Goal: Transaction & Acquisition: Purchase product/service

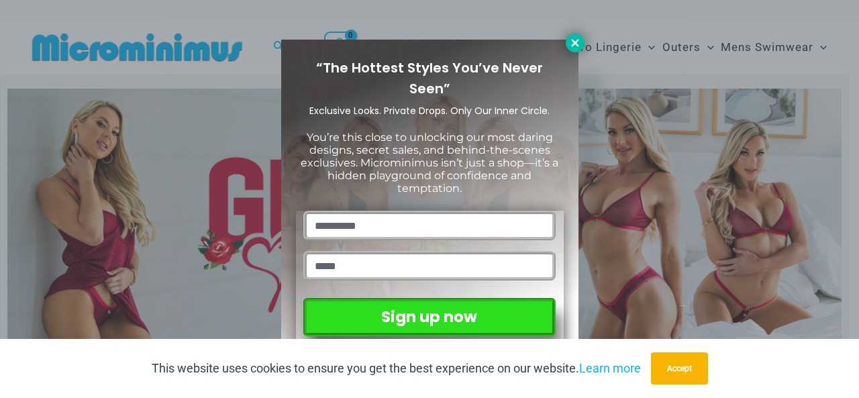
click at [577, 48] on icon at bounding box center [575, 43] width 12 height 12
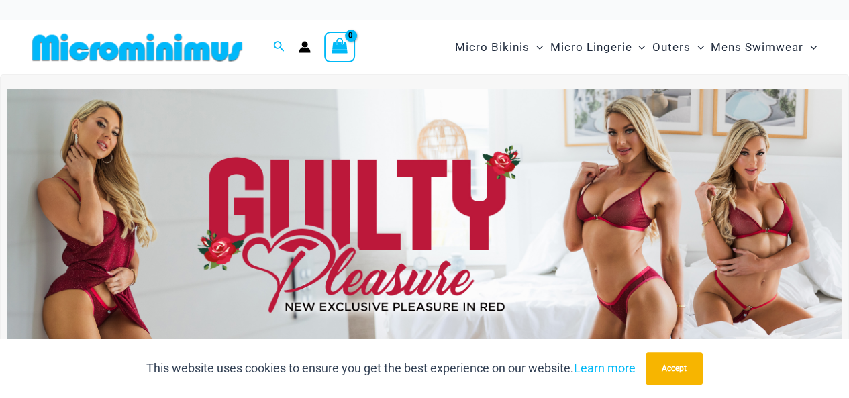
click at [356, 231] on img at bounding box center [424, 230] width 834 height 283
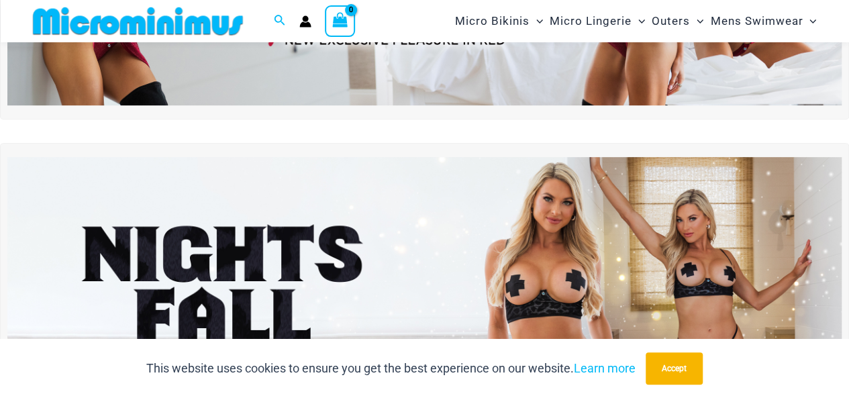
scroll to position [391, 0]
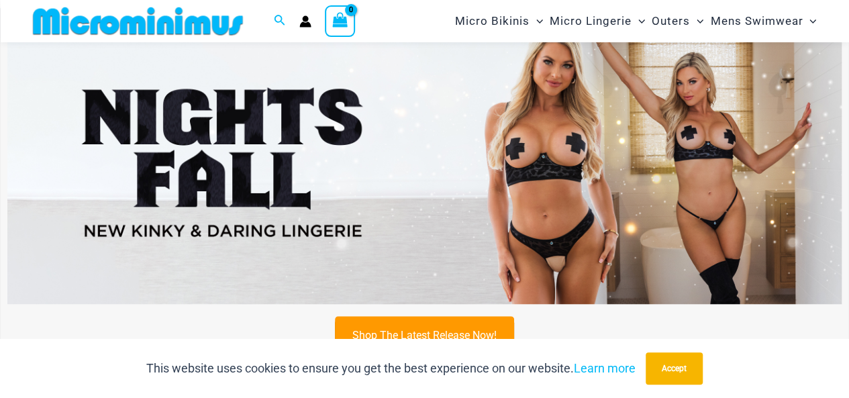
click at [549, 180] on img at bounding box center [424, 161] width 834 height 283
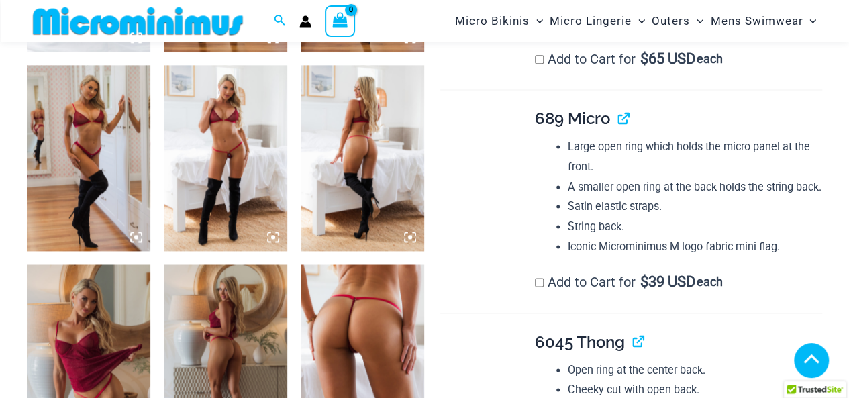
scroll to position [860, 0]
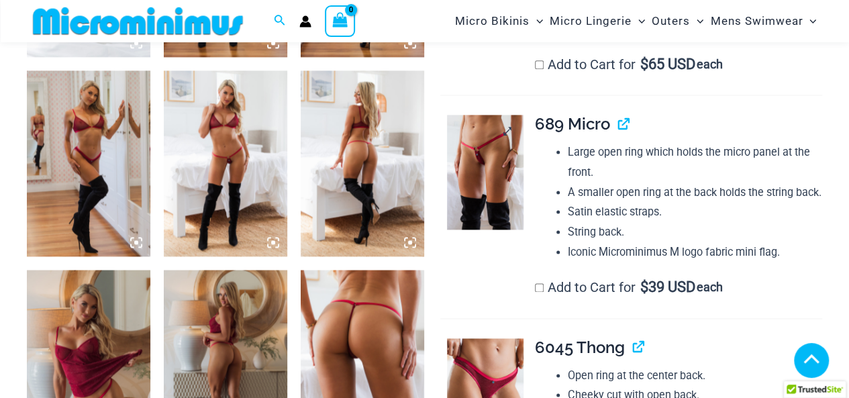
click at [479, 162] on img at bounding box center [485, 172] width 76 height 115
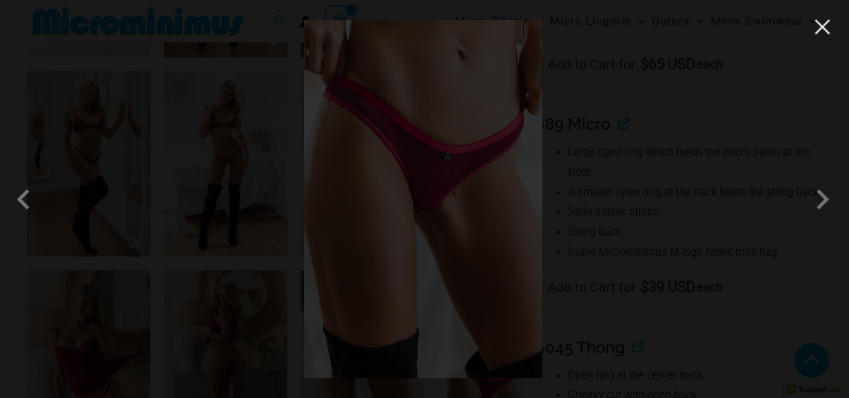
click at [826, 34] on button "Close" at bounding box center [822, 27] width 20 height 20
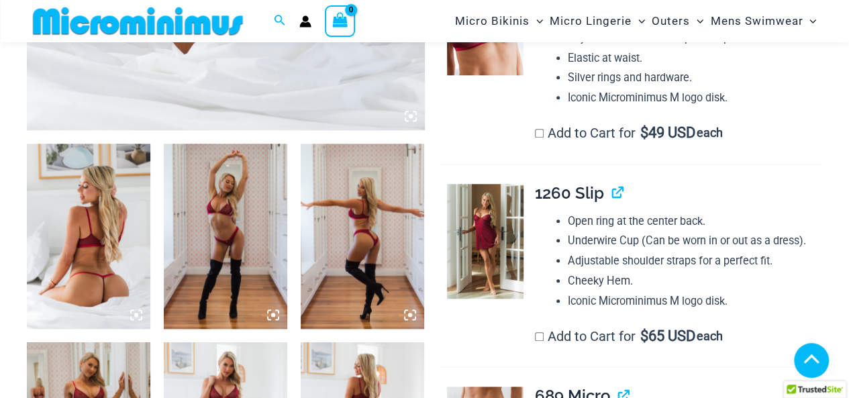
scroll to position [592, 0]
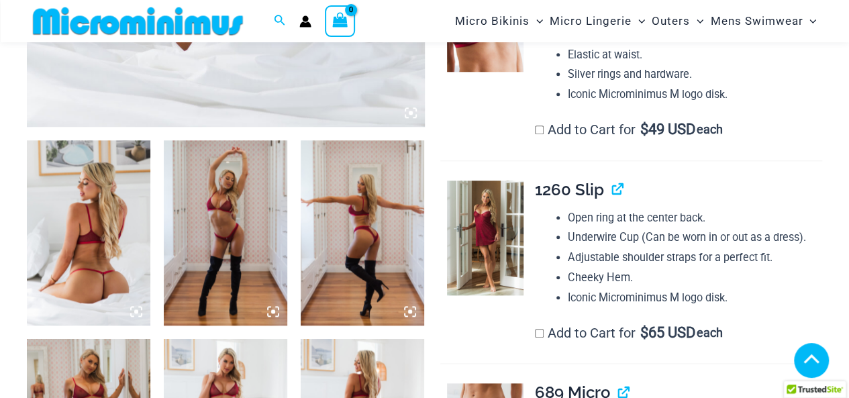
click at [82, 262] on img at bounding box center [88, 232] width 123 height 185
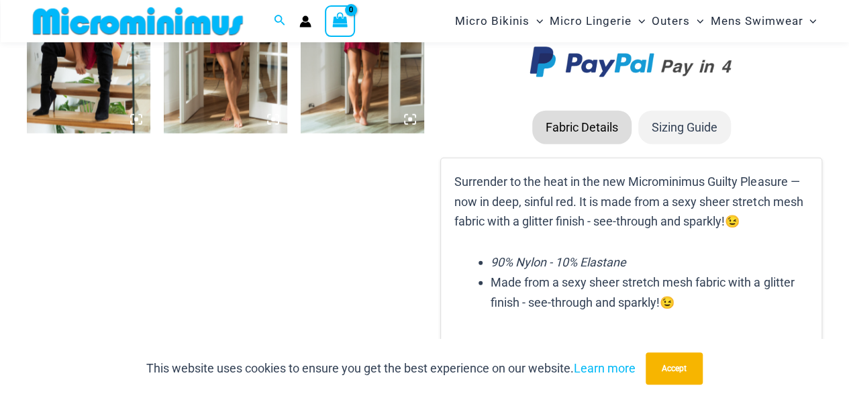
scroll to position [1598, 0]
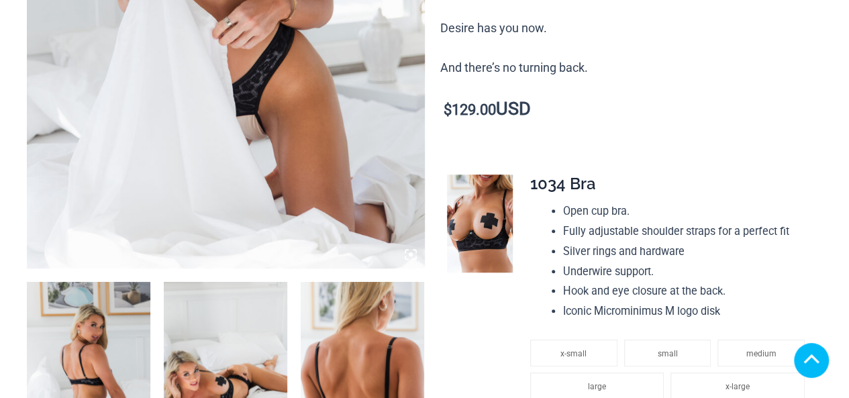
scroll to position [470, 0]
